Goal: Transaction & Acquisition: Purchase product/service

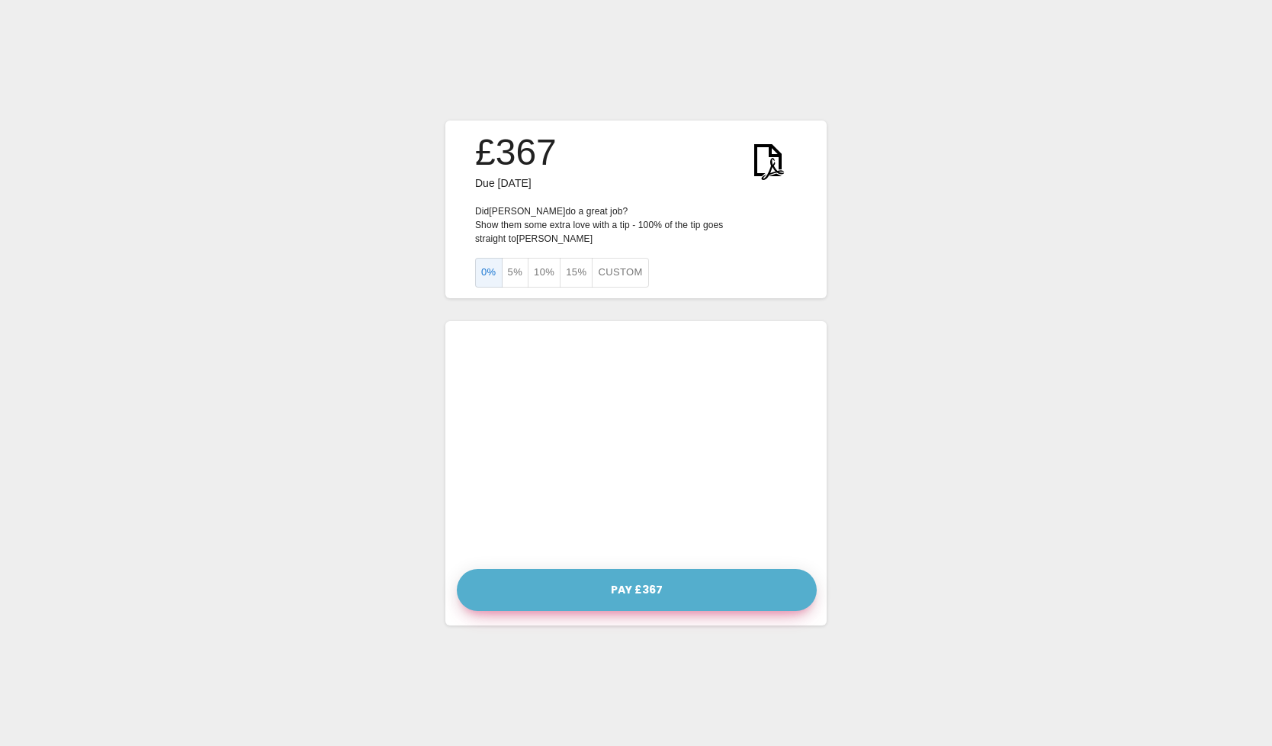
click at [689, 595] on button "Pay £367" at bounding box center [637, 590] width 360 height 42
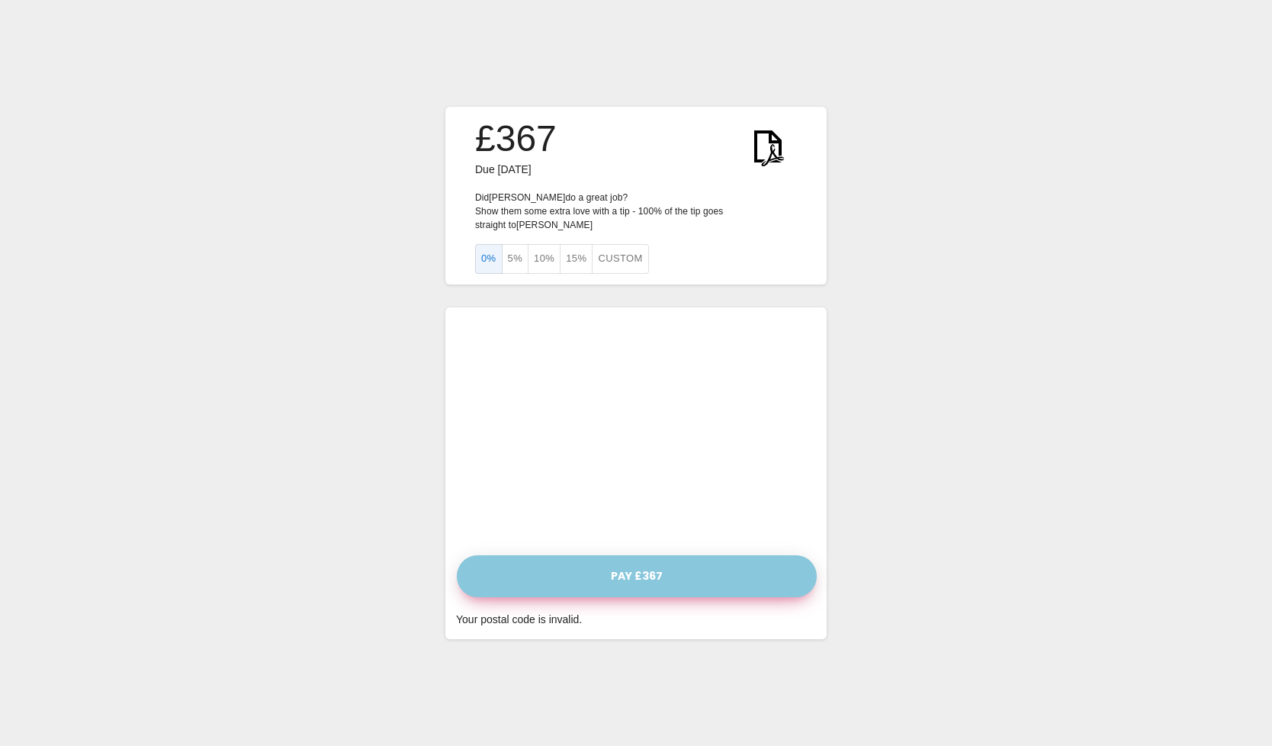
click at [659, 574] on button "Pay £367" at bounding box center [637, 576] width 360 height 42
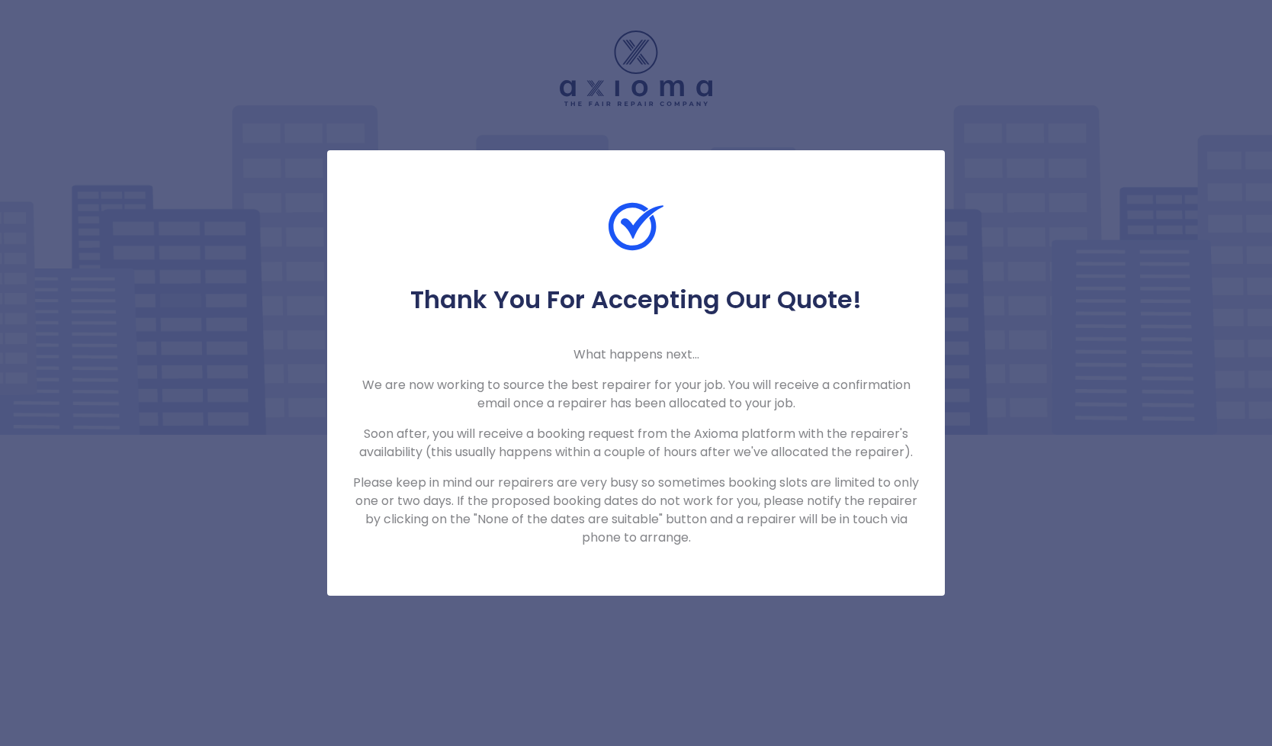
click at [206, 539] on div "Thank You For Accepting Our Quote! What happens next... We are now working to s…" at bounding box center [636, 373] width 1272 height 746
click at [167, 55] on div "Thank You For Accepting Our Quote! What happens next... We are now working to s…" at bounding box center [636, 373] width 1272 height 746
